Goal: Task Accomplishment & Management: Manage account settings

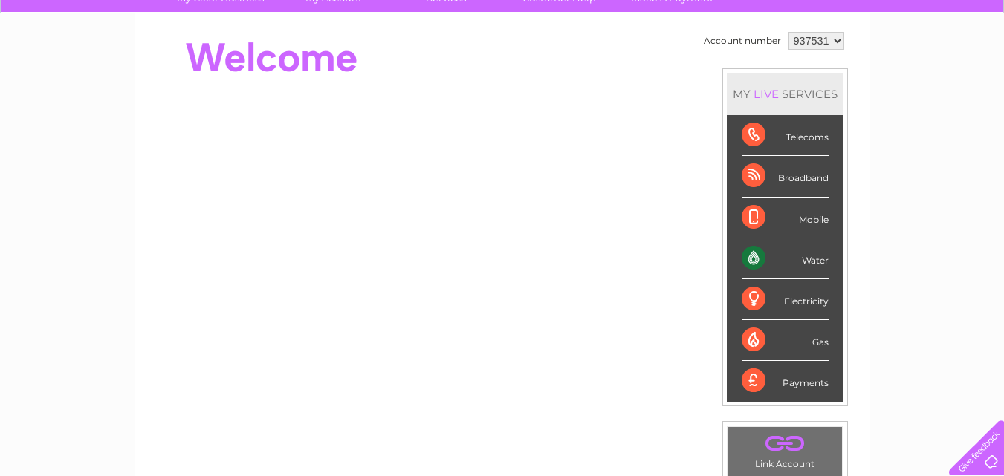
click at [760, 296] on div "Electricity" at bounding box center [785, 300] width 87 height 41
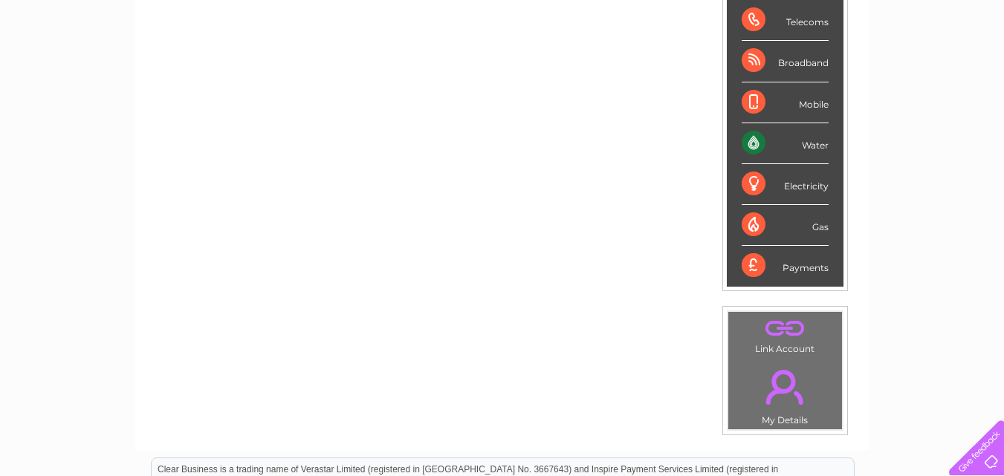
scroll to position [269, 0]
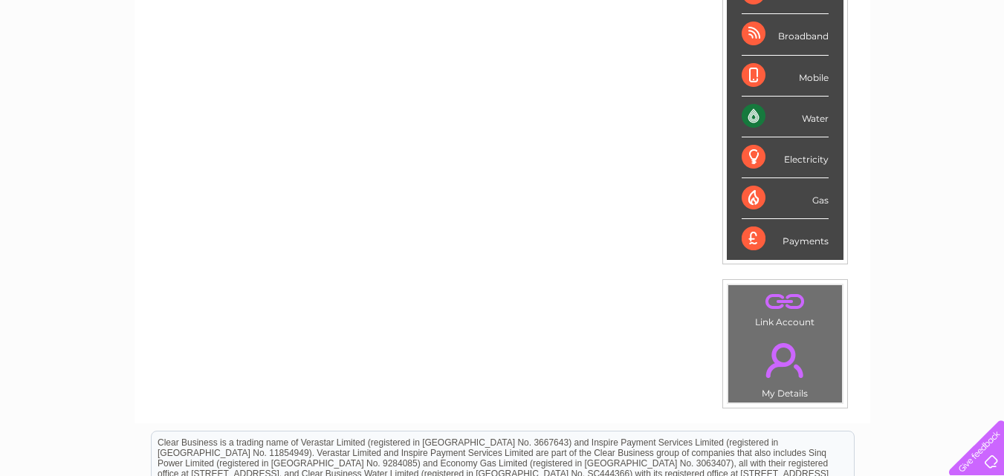
click at [772, 158] on div "Electricity" at bounding box center [785, 158] width 87 height 41
click at [752, 159] on div "Electricity" at bounding box center [785, 158] width 87 height 41
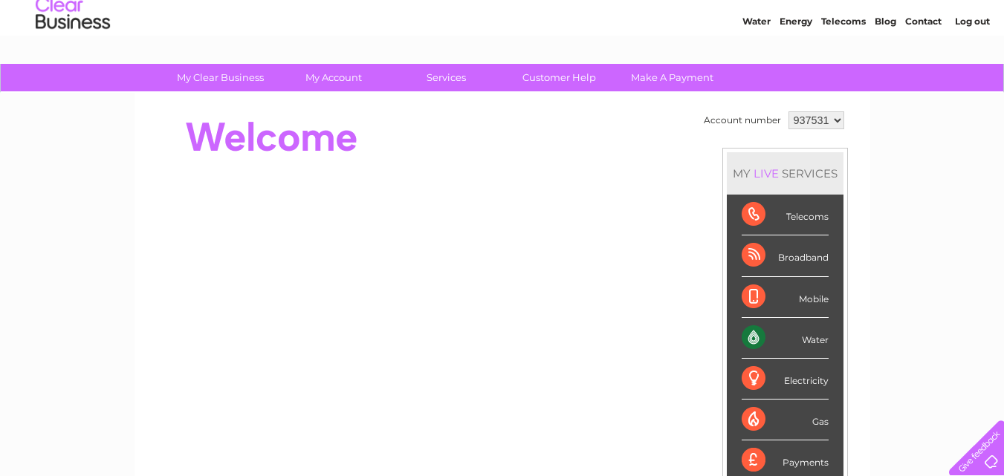
scroll to position [0, 0]
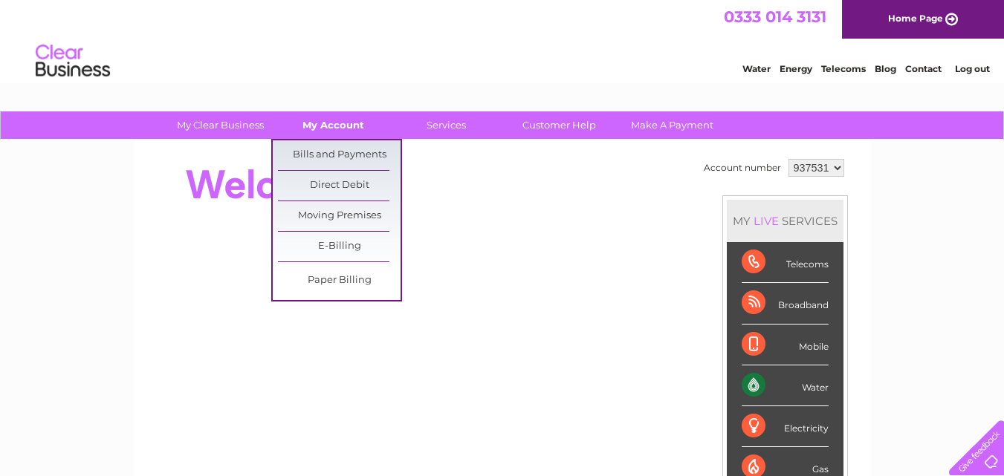
click at [320, 119] on link "My Account" at bounding box center [333, 126] width 123 height 28
click at [331, 148] on link "Bills and Payments" at bounding box center [339, 155] width 123 height 30
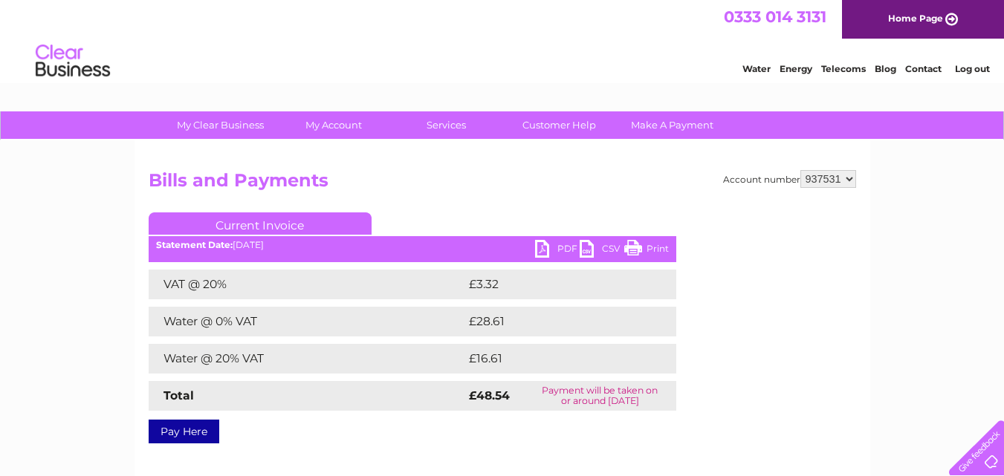
click at [546, 252] on link "PDF" at bounding box center [557, 251] width 45 height 22
